Goal: Task Accomplishment & Management: Manage account settings

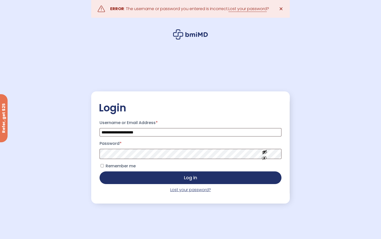
click at [206, 192] on link "Lost your password?" at bounding box center [190, 190] width 41 height 6
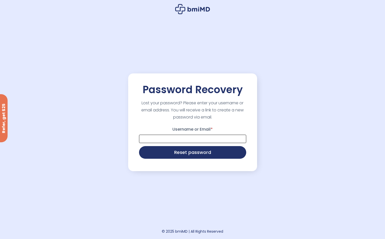
click at [193, 139] on input "Username or Email *" at bounding box center [192, 139] width 107 height 8
type input "**********"
click at [192, 154] on button "Reset password" at bounding box center [192, 151] width 107 height 13
